Goal: Check status: Check status

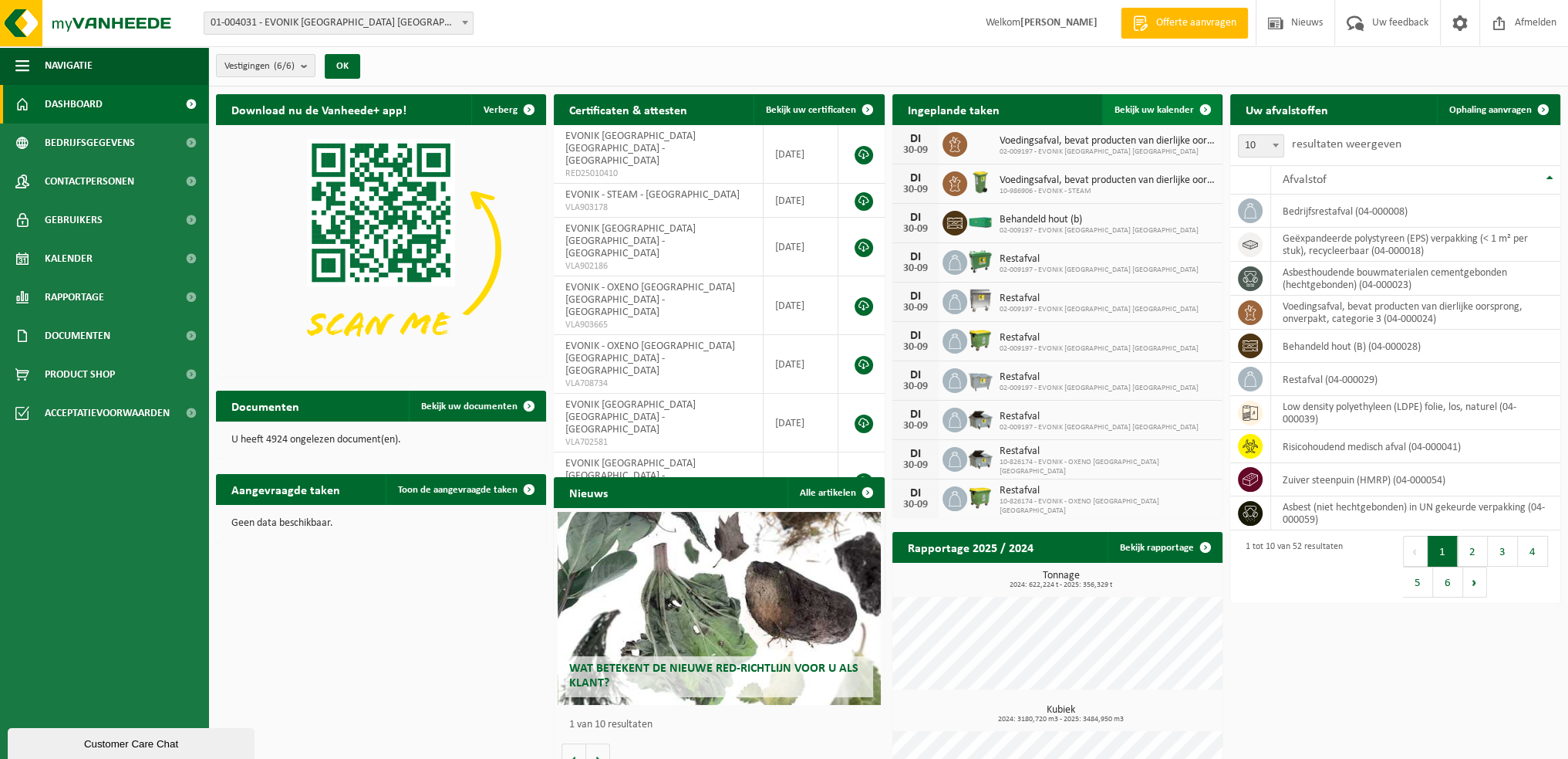
click at [1148, 107] on span "Bekijk uw kalender" at bounding box center [1154, 110] width 79 height 10
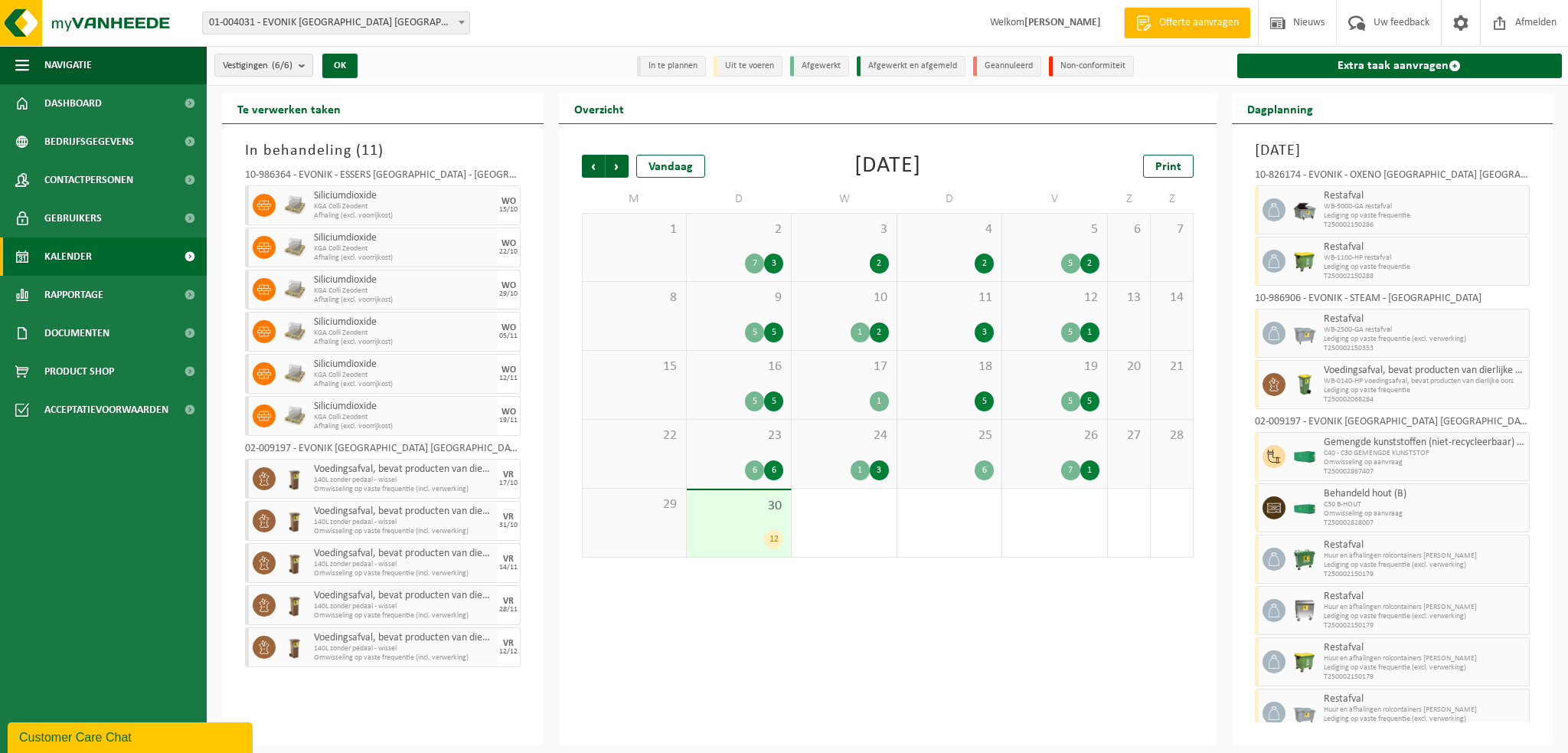
click at [747, 533] on div "12" at bounding box center [739, 539] width 89 height 20
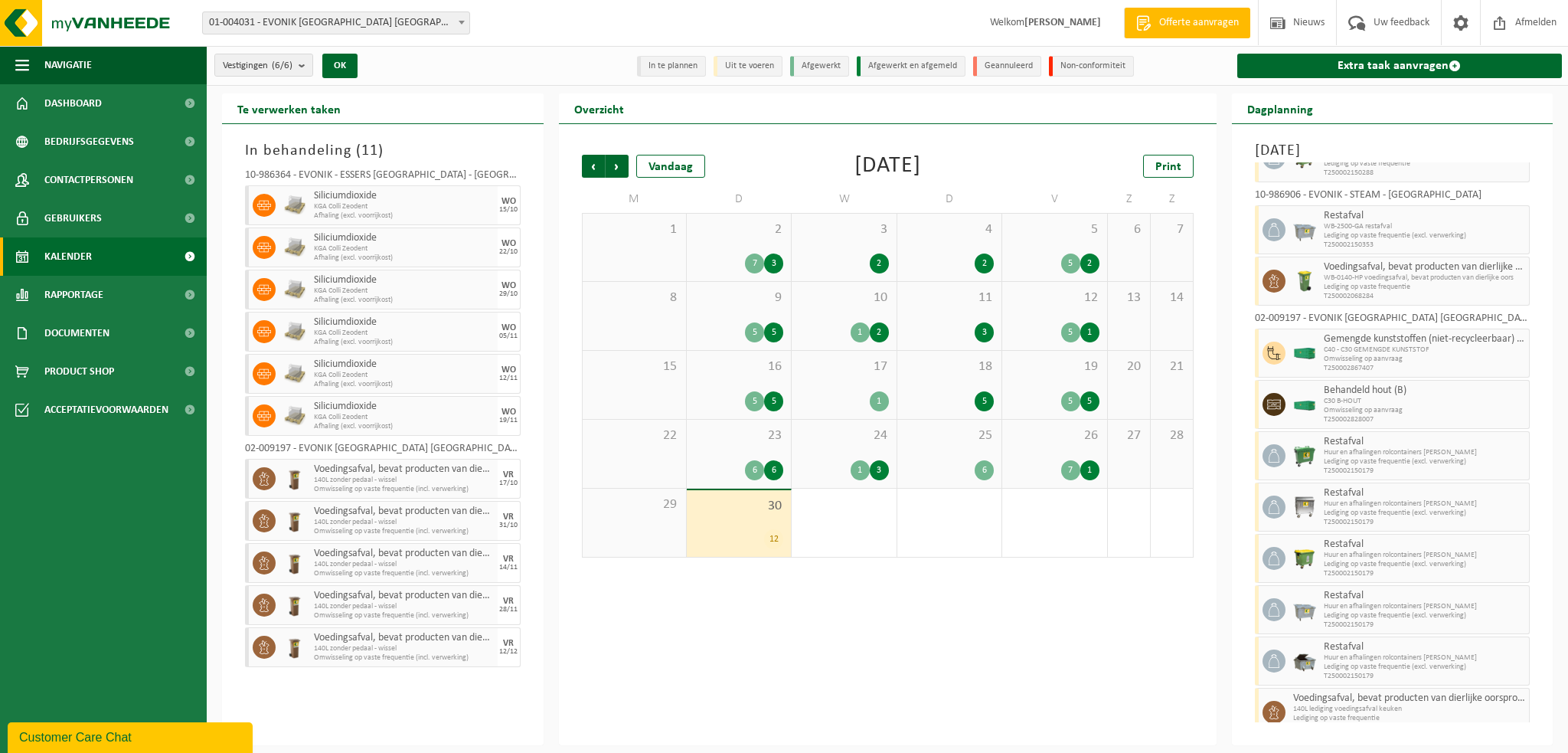
scroll to position [117, 0]
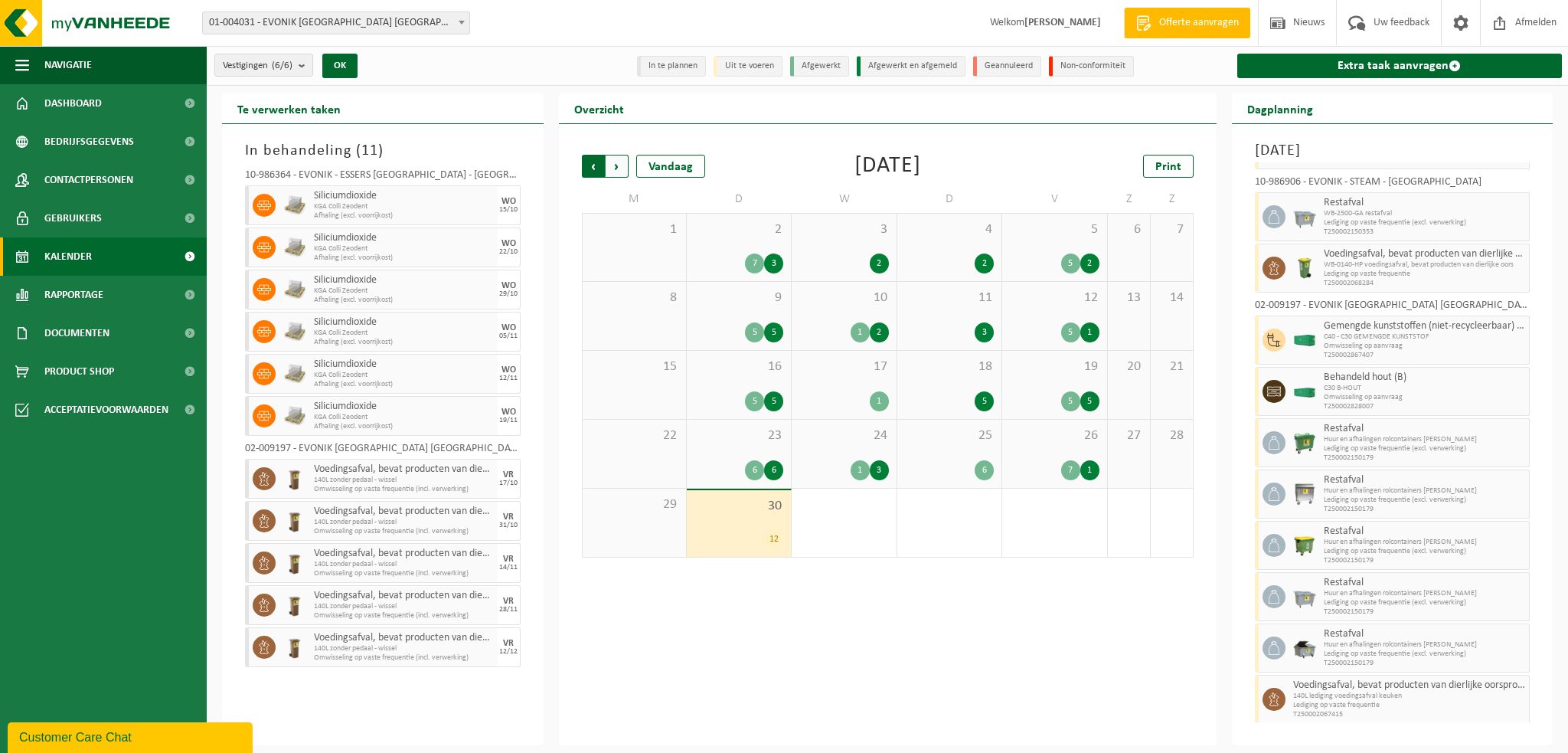
click at [620, 169] on span "Volgende" at bounding box center [616, 165] width 23 height 23
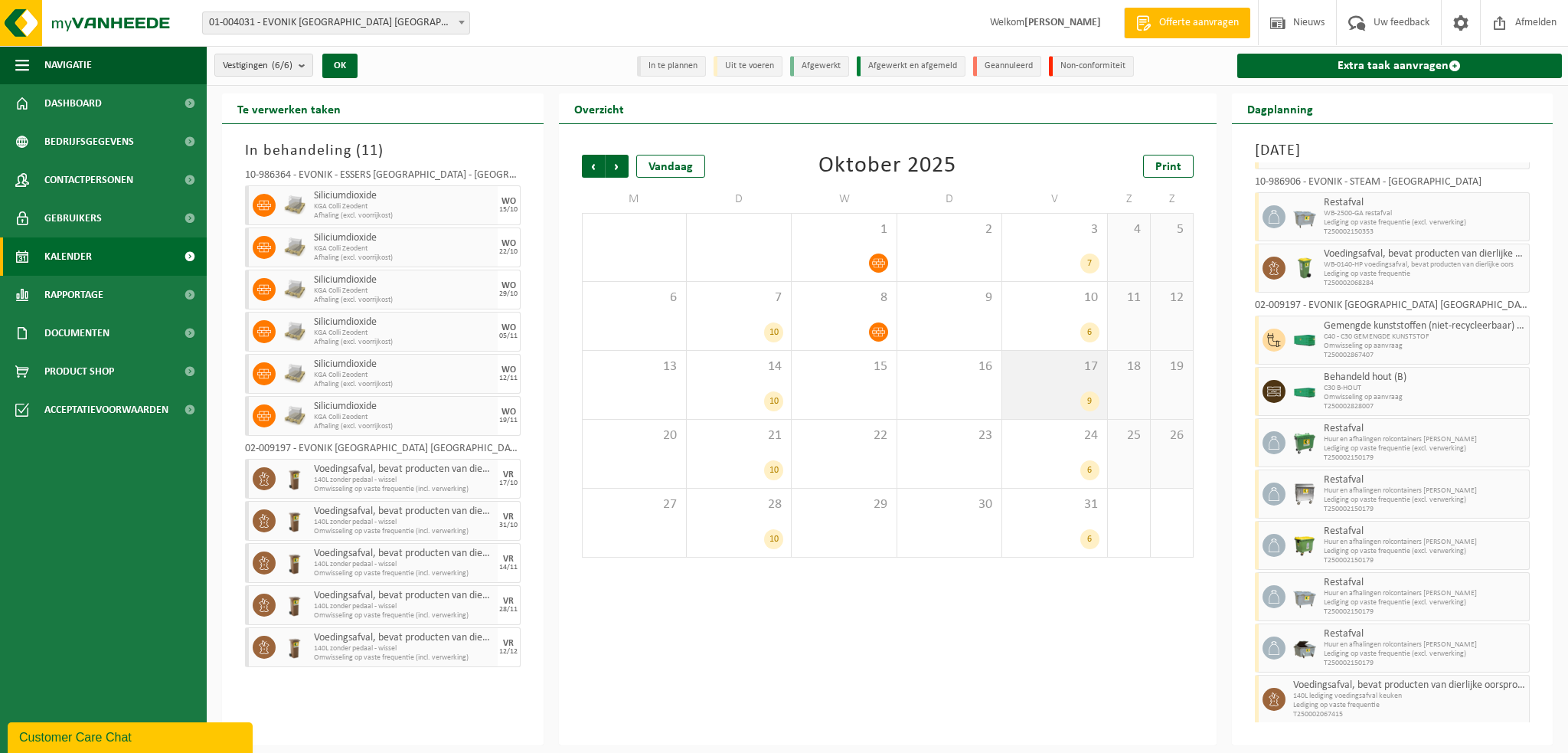
click at [1083, 393] on div "9" at bounding box center [1089, 402] width 19 height 20
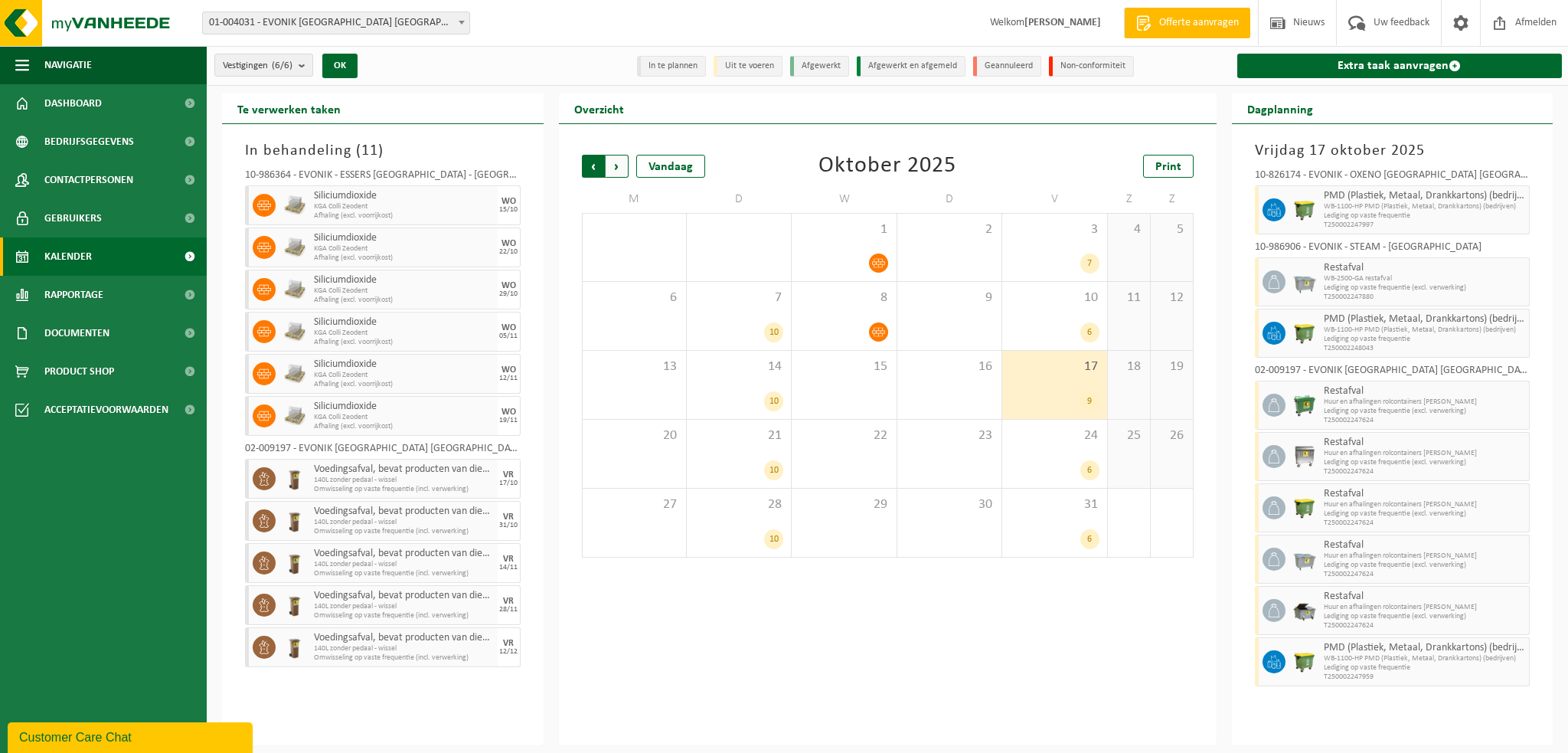
click at [618, 166] on span "Volgende" at bounding box center [616, 165] width 23 height 23
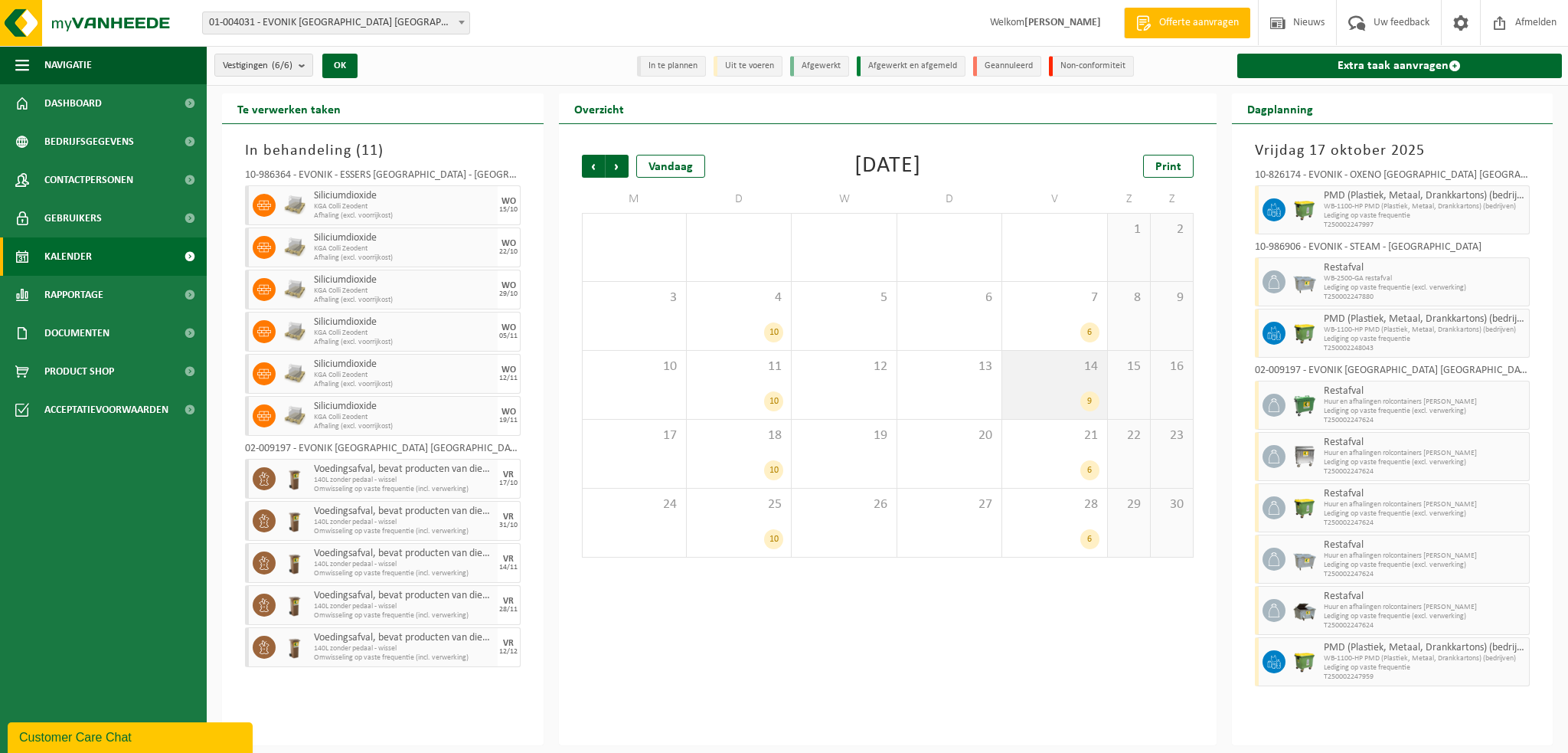
click at [1063, 386] on div "14 9" at bounding box center [1054, 384] width 104 height 68
